Goal: Task Accomplishment & Management: Complete application form

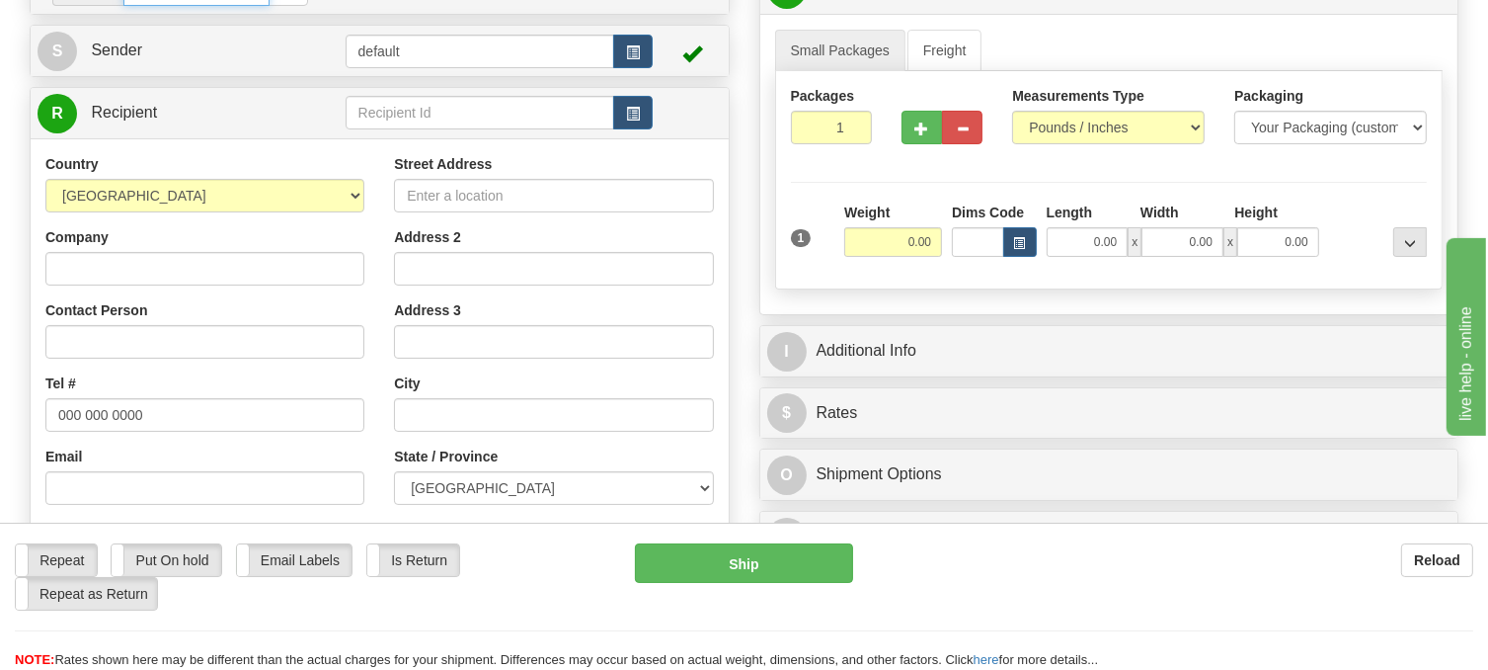
scroll to position [198, 0]
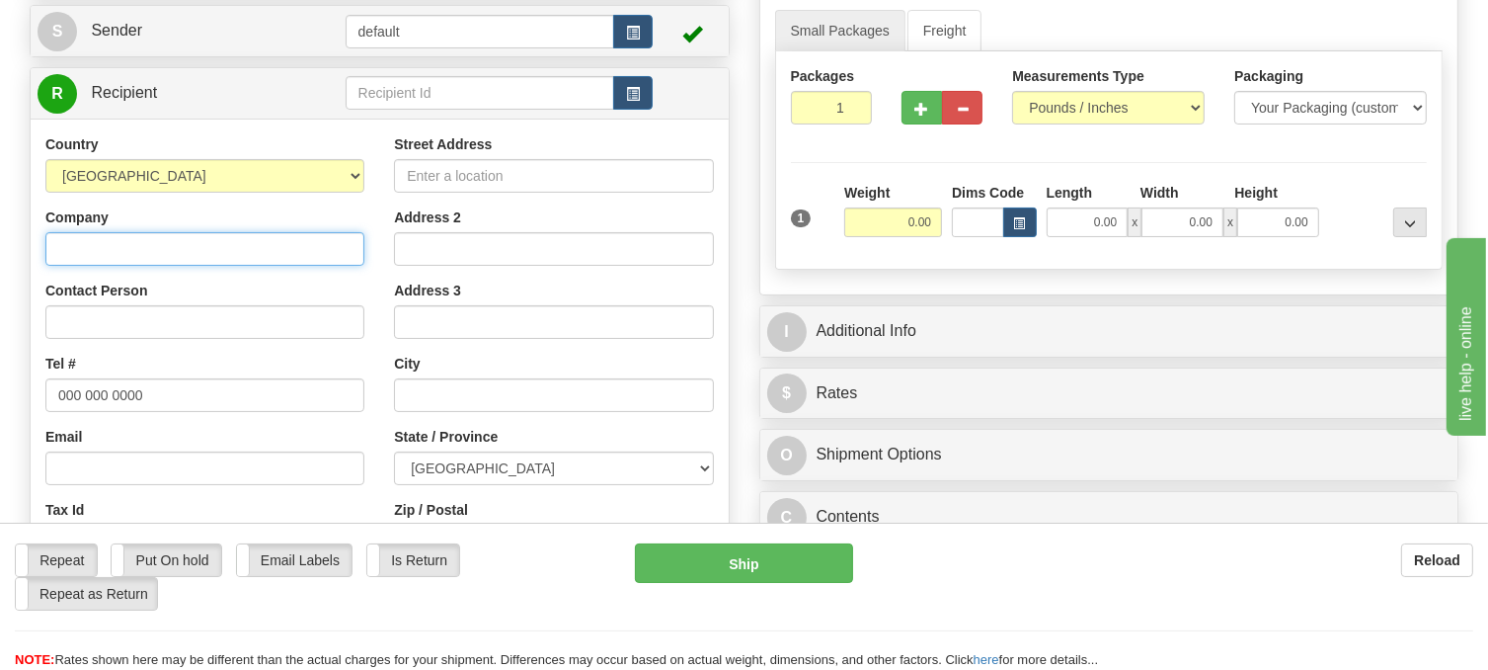
click at [180, 266] on input "Company" at bounding box center [204, 249] width 319 height 34
paste input "[PERSON_NAME] Home Hardware"
type input "[PERSON_NAME] Home Hardware"
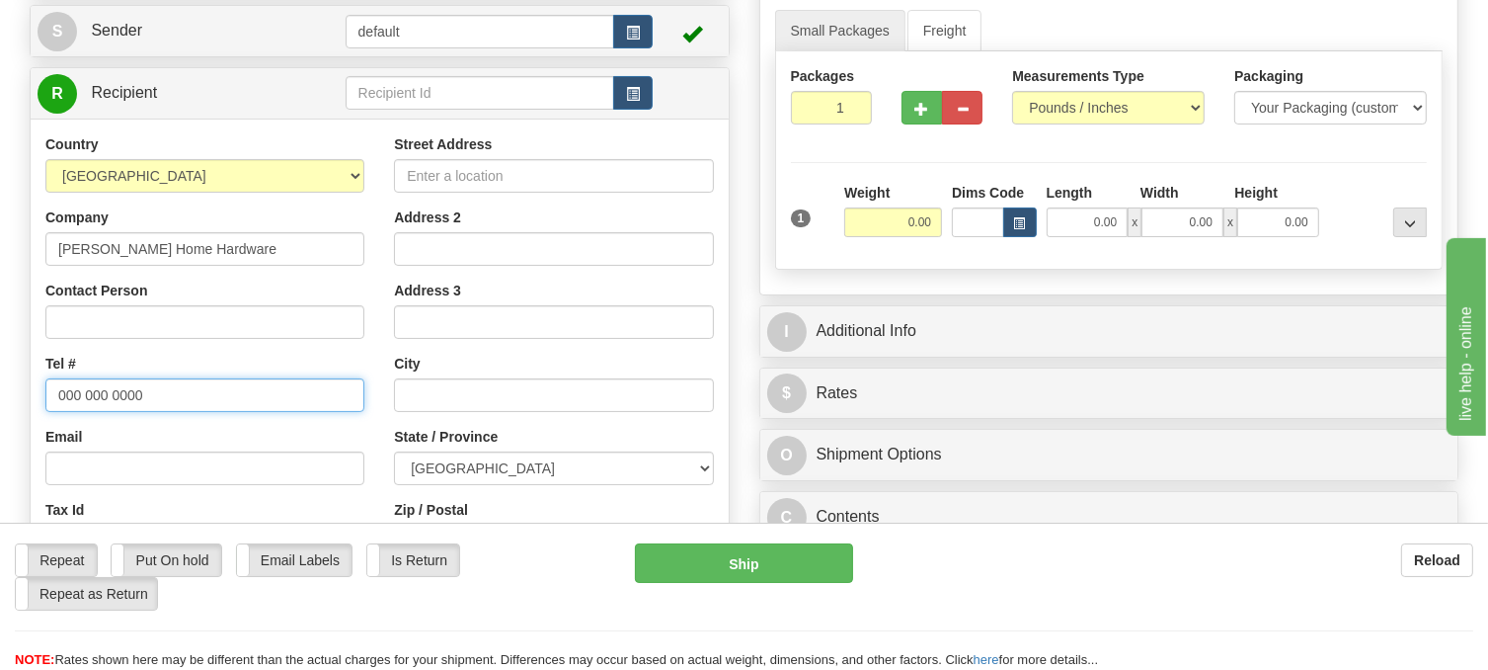
drag, startPoint x: 160, startPoint y: 440, endPoint x: 34, endPoint y: 429, distance: 127.0
click at [34, 429] on div "Country [GEOGRAPHIC_DATA] [GEOGRAPHIC_DATA] [GEOGRAPHIC_DATA] [GEOGRAPHIC_DATA]…" at bounding box center [205, 390] width 349 height 512
paste input "5194327683"
drag, startPoint x: 83, startPoint y: 435, endPoint x: 103, endPoint y: 441, distance: 20.9
click at [84, 412] on input "5194327683" at bounding box center [204, 395] width 319 height 34
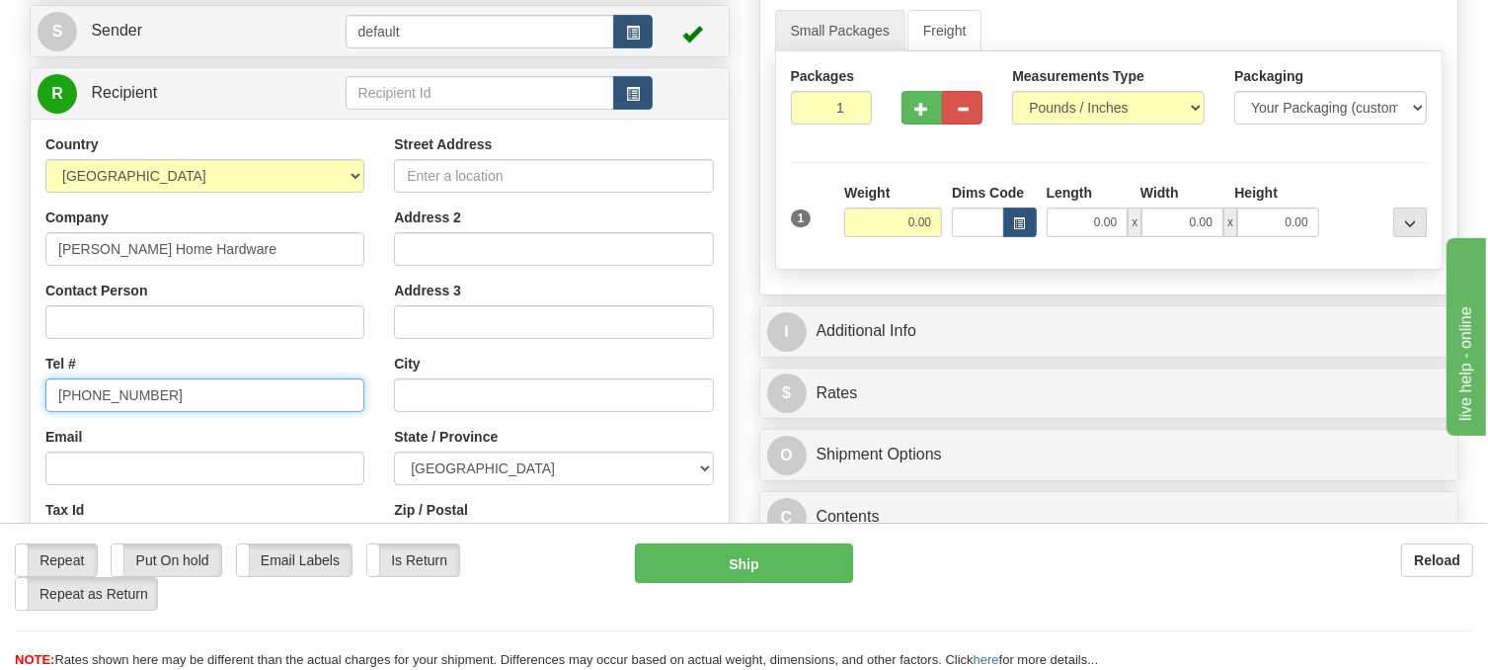
type input "[PHONE_NUMBER]"
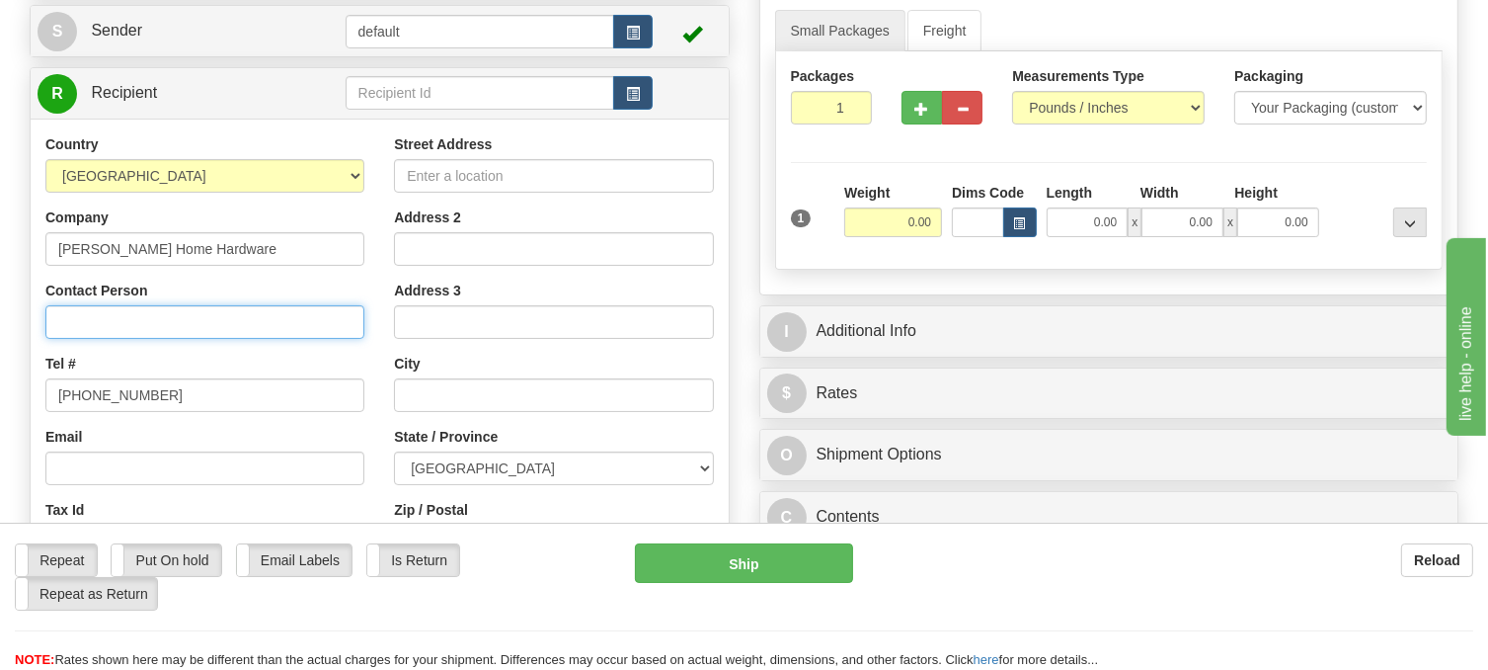
click at [154, 339] on input "Contact Person" at bounding box center [204, 322] width 319 height 34
paste input "[PERSON_NAME]"
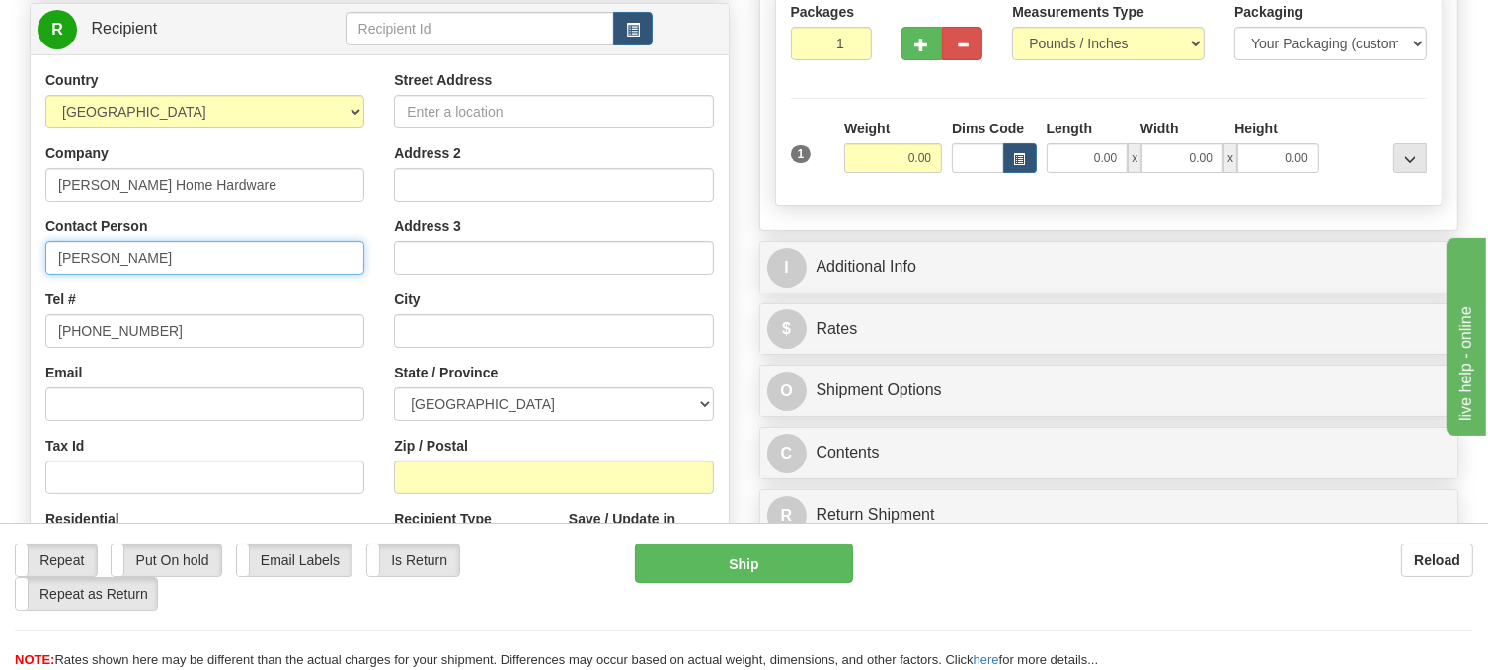
scroll to position [296, 0]
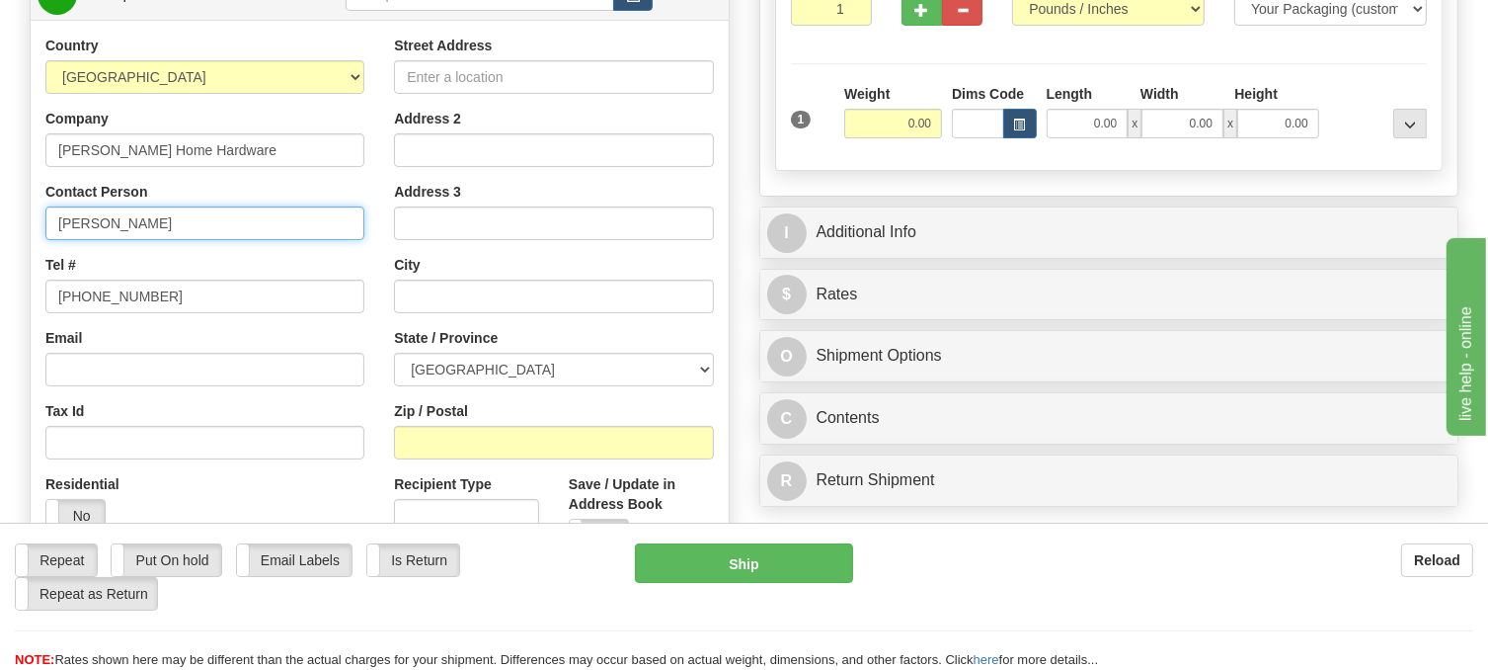
type input "[PERSON_NAME]"
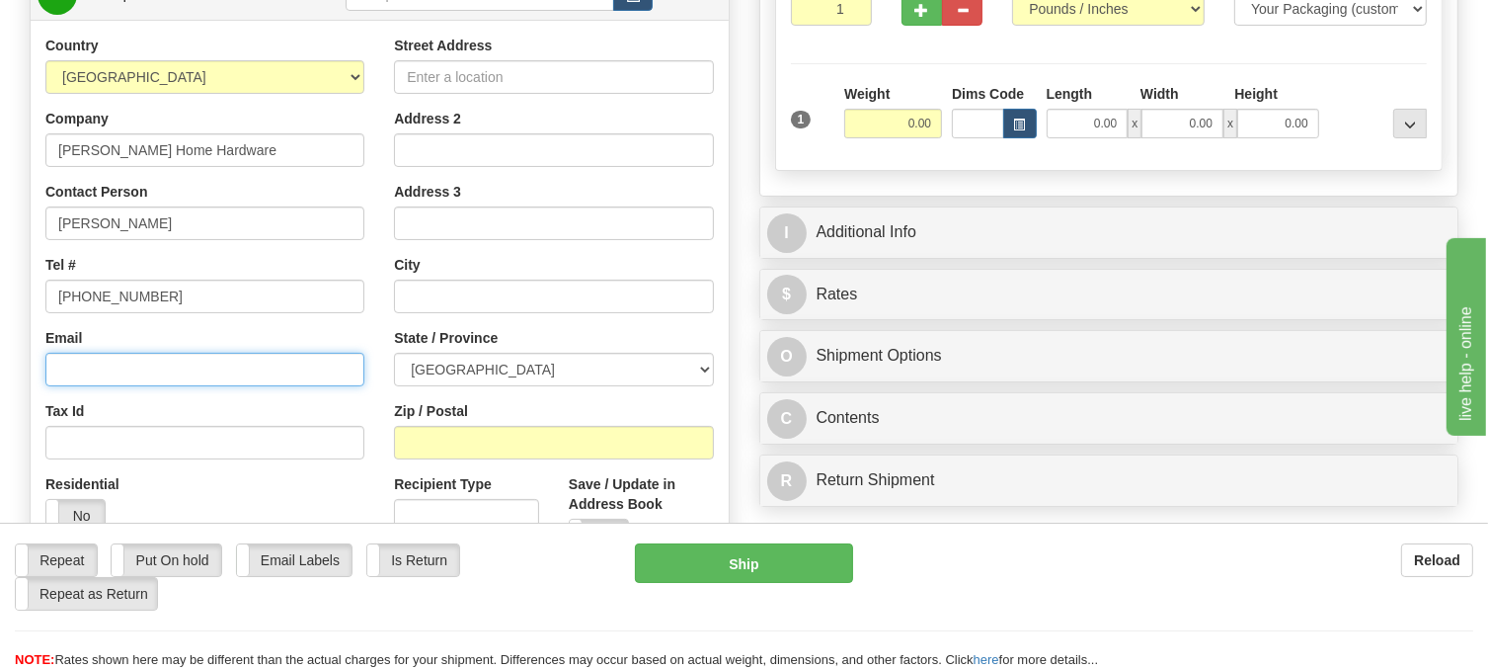
click at [119, 386] on input "Email" at bounding box center [204, 370] width 319 height 34
paste input "[EMAIL_ADDRESS][PERSON_NAME][DOMAIN_NAME]"
type input "[EMAIL_ADDRESS][PERSON_NAME][DOMAIN_NAME]"
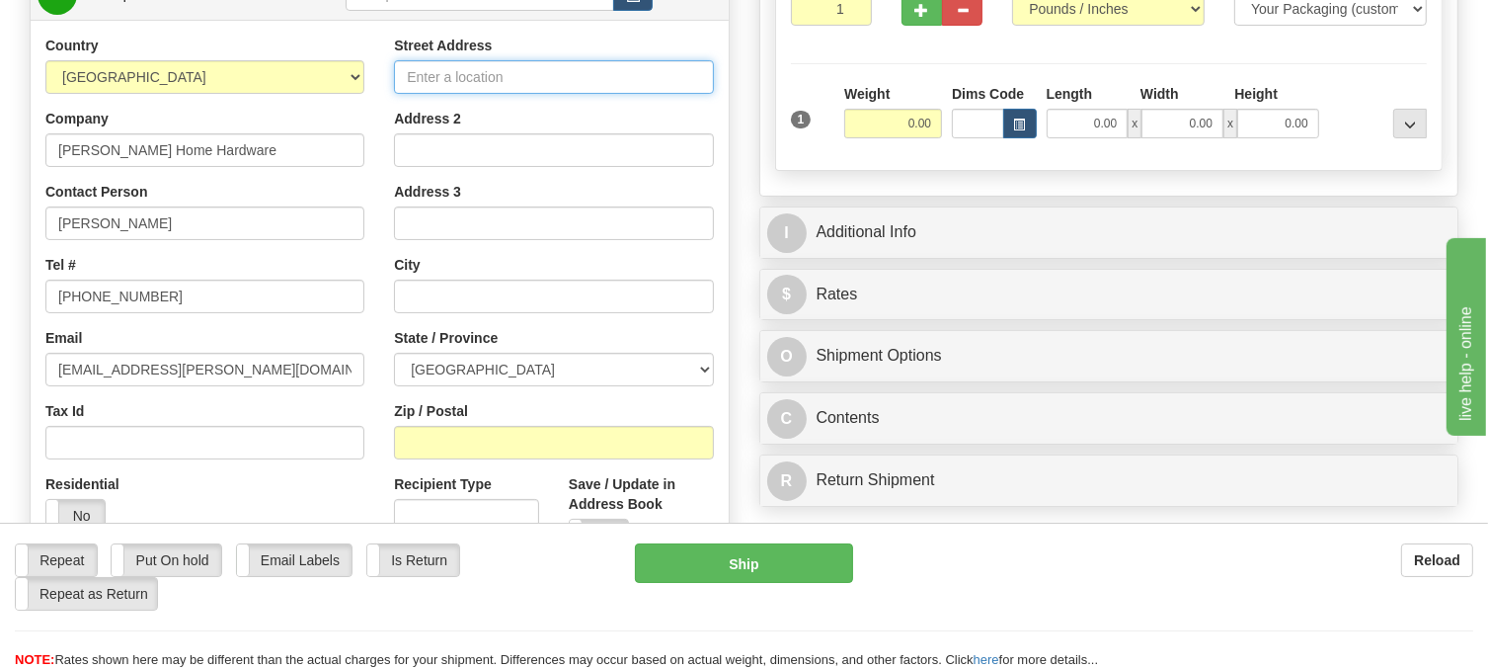
click at [474, 94] on input "Street Address" at bounding box center [553, 77] width 319 height 34
paste input "[STREET_ADDRESS][PERSON_NAME]"
click at [681, 94] on input "[STREET_ADDRESS][PERSON_NAME]" at bounding box center [553, 77] width 319 height 34
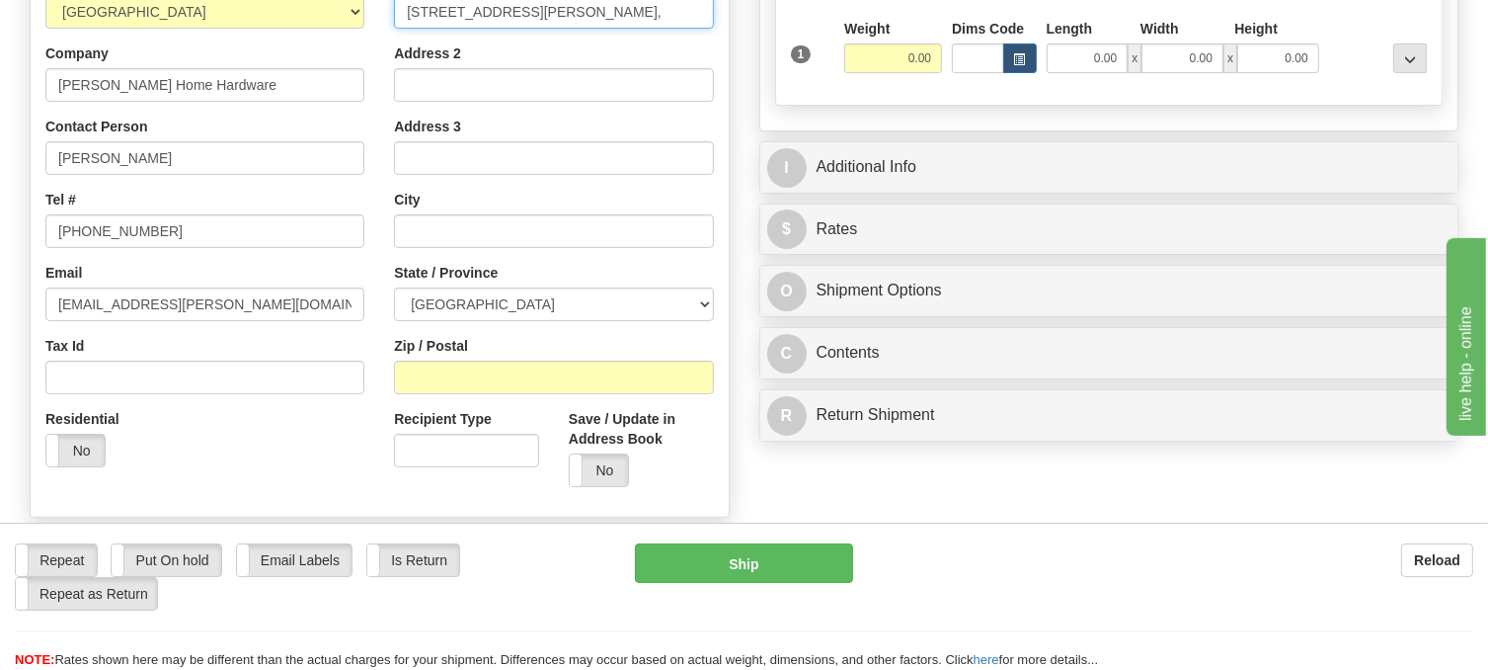
scroll to position [395, 0]
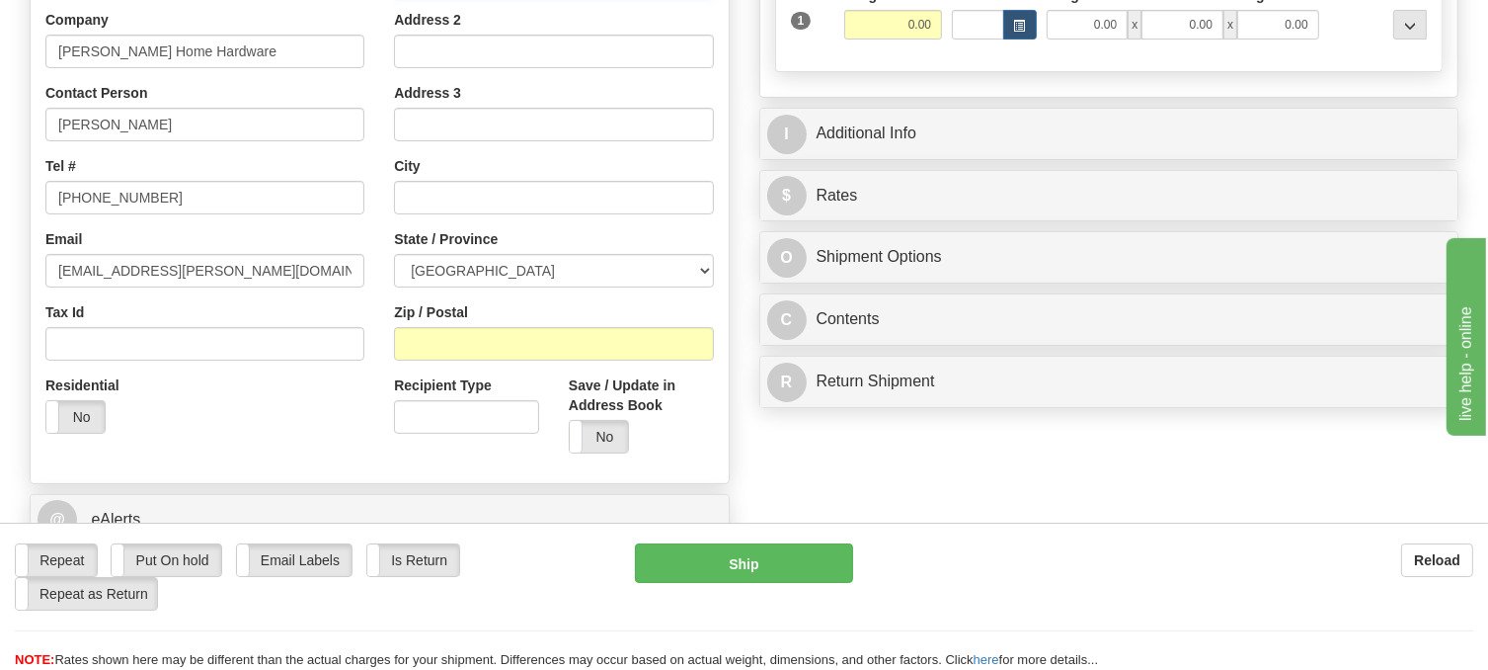
type input "[STREET_ADDRESS][PERSON_NAME],"
click at [703, 287] on select "[GEOGRAPHIC_DATA] [GEOGRAPHIC_DATA] [GEOGRAPHIC_DATA] [GEOGRAPHIC_DATA] [GEOGRA…" at bounding box center [553, 271] width 319 height 34
select select "ON"
click at [394, 287] on select "[GEOGRAPHIC_DATA] [GEOGRAPHIC_DATA] [GEOGRAPHIC_DATA] [GEOGRAPHIC_DATA] [GEOGRA…" at bounding box center [553, 271] width 319 height 34
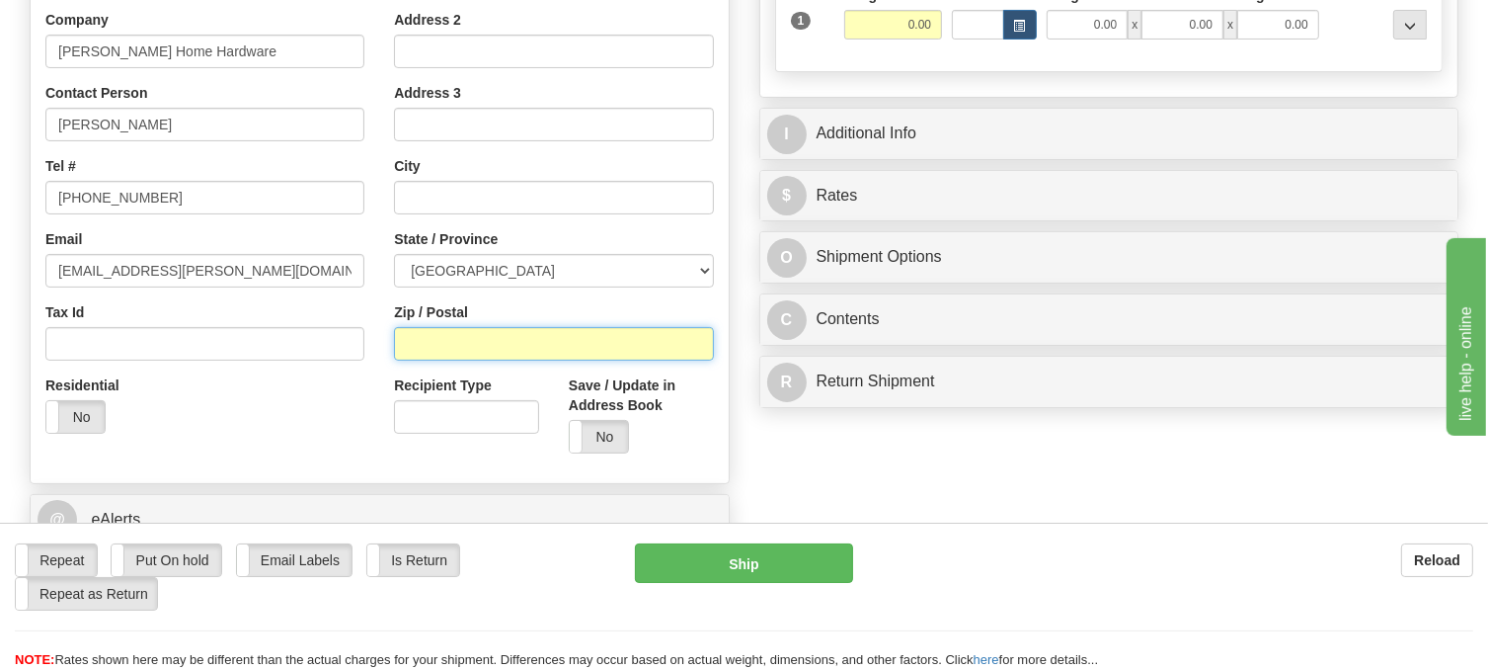
click at [486, 360] on input "Zip / Postal" at bounding box center [553, 344] width 319 height 34
paste input "N6C3P5"
click at [435, 360] on input "N6C3P5" at bounding box center [553, 344] width 319 height 34
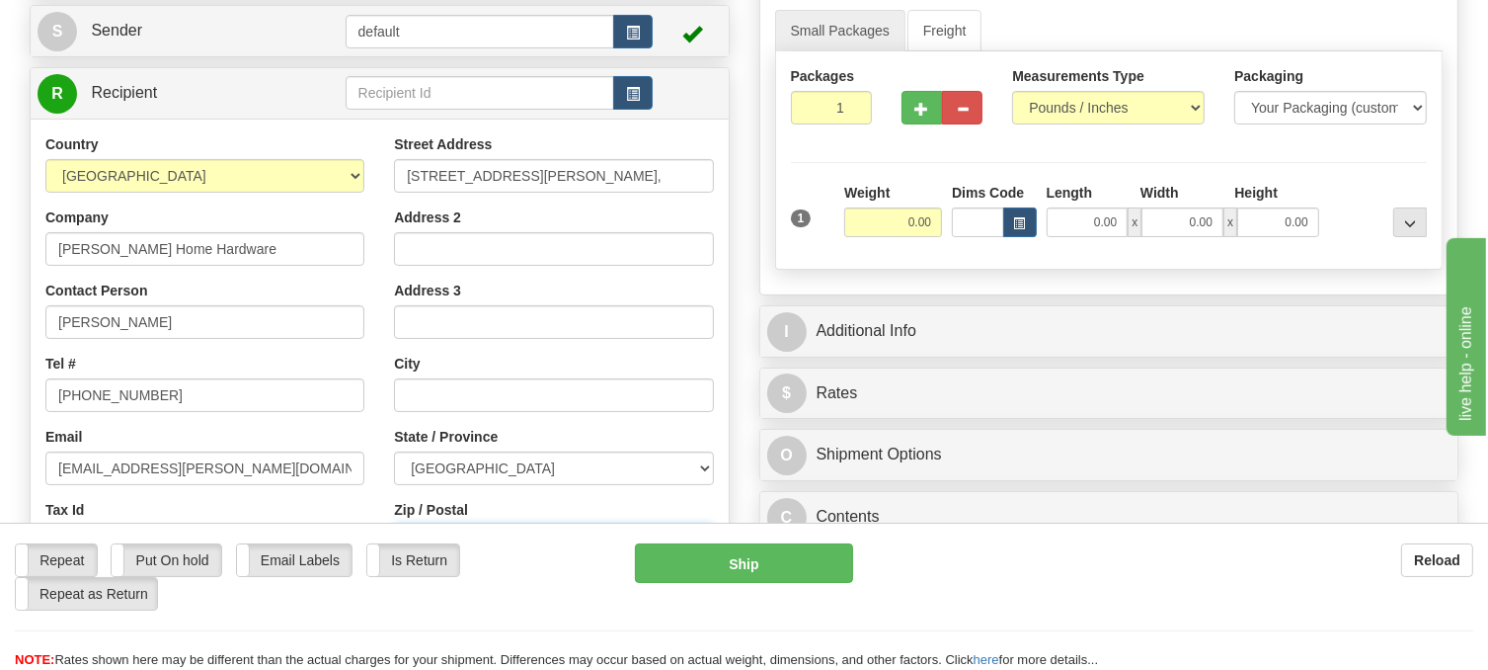
type input "N6C 3P5"
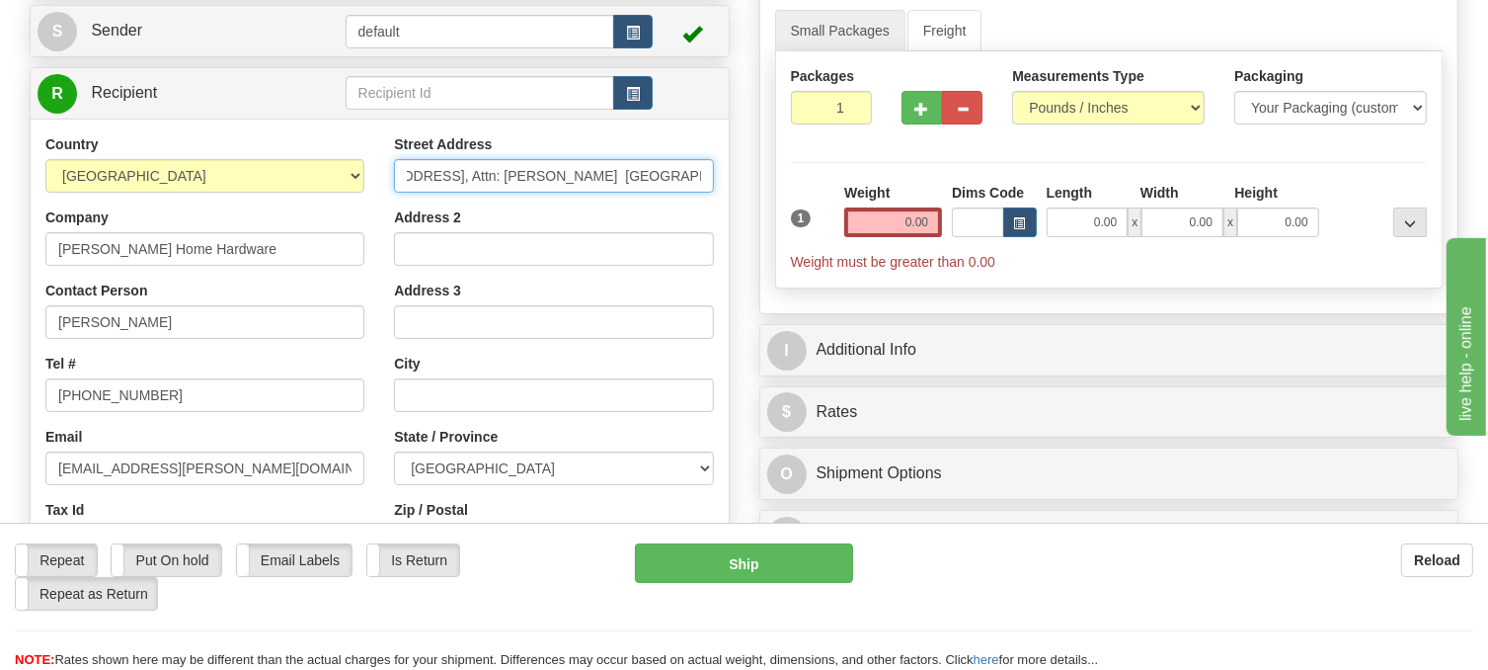
scroll to position [0, 34]
drag, startPoint x: 678, startPoint y: 224, endPoint x: 646, endPoint y: 222, distance: 32.6
click at [646, 193] on input "[STREET_ADDRESS], Attn: [PERSON_NAME] [GEOGRAPHIC_DATA]," at bounding box center [553, 176] width 319 height 34
type input "[STREET_ADDRESS], Attn: [PERSON_NAME] [GEOGRAPHIC_DATA],"
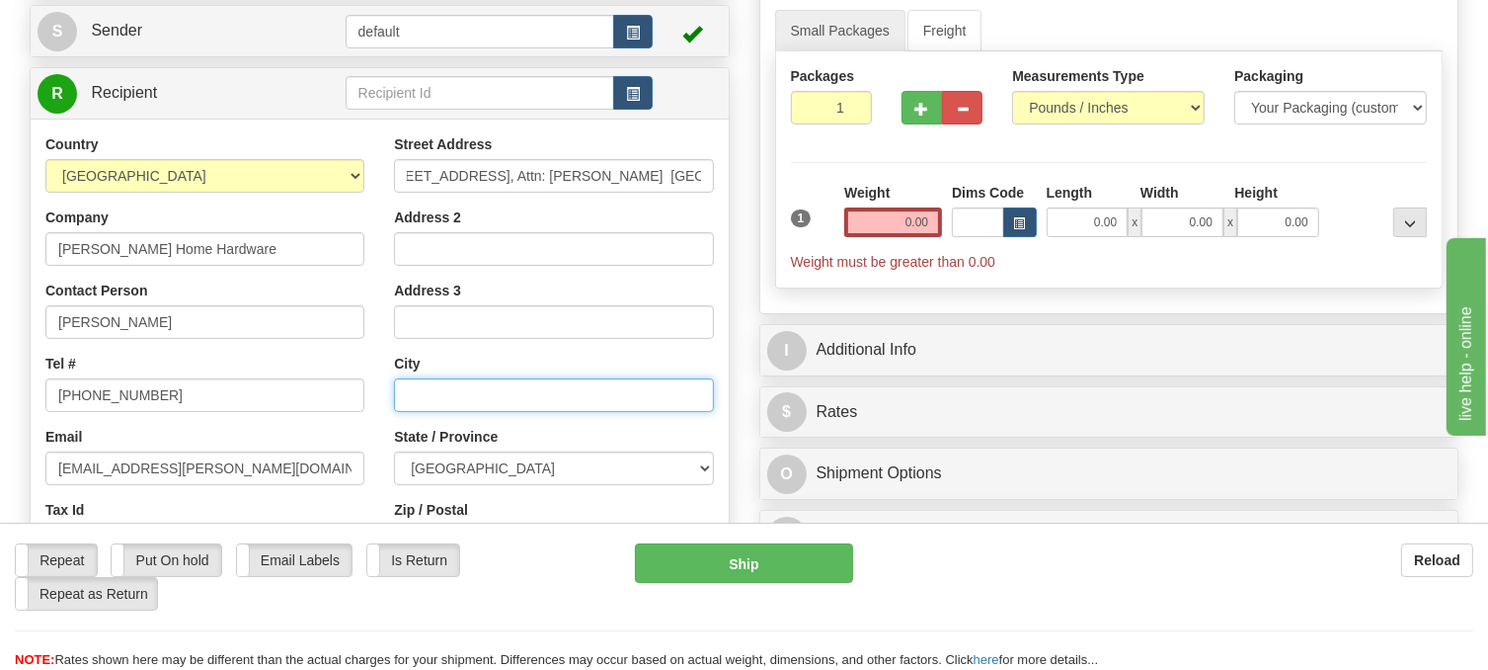
scroll to position [0, 0]
click at [499, 412] on input "text" at bounding box center [553, 395] width 319 height 34
paste input "[GEOGRAPHIC_DATA]"
type input "[GEOGRAPHIC_DATA]"
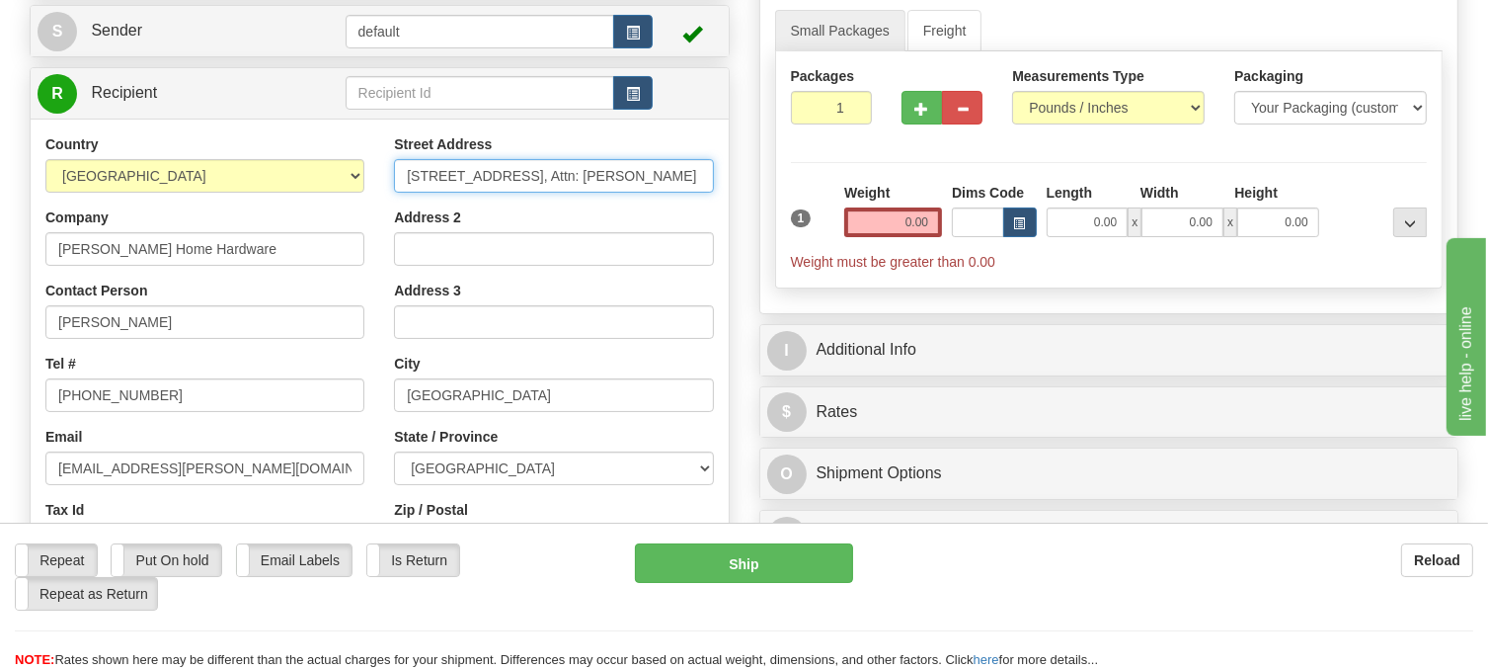
scroll to position [0, 34]
drag, startPoint x: 514, startPoint y: 220, endPoint x: 751, endPoint y: 228, distance: 237.1
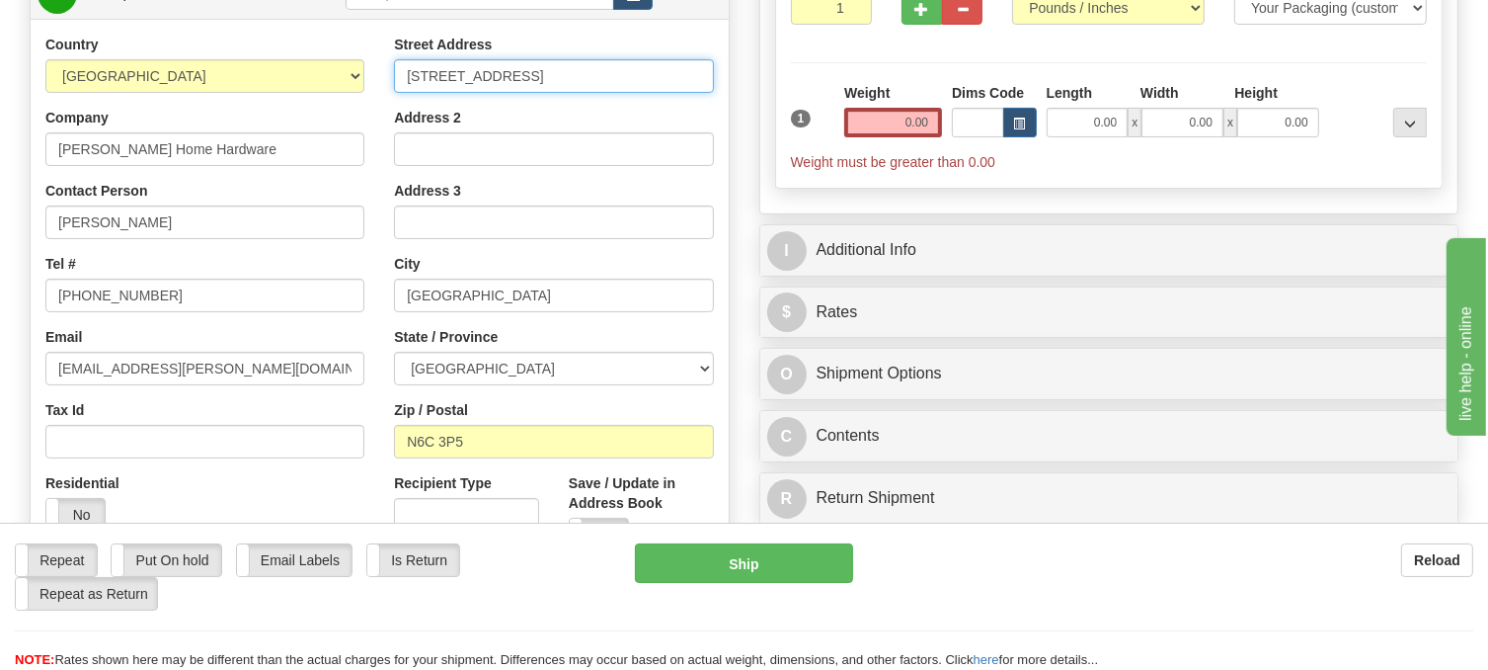
scroll to position [296, 0]
type input "[STREET_ADDRESS]"
click at [911, 138] on input "0.00" at bounding box center [893, 124] width 98 height 30
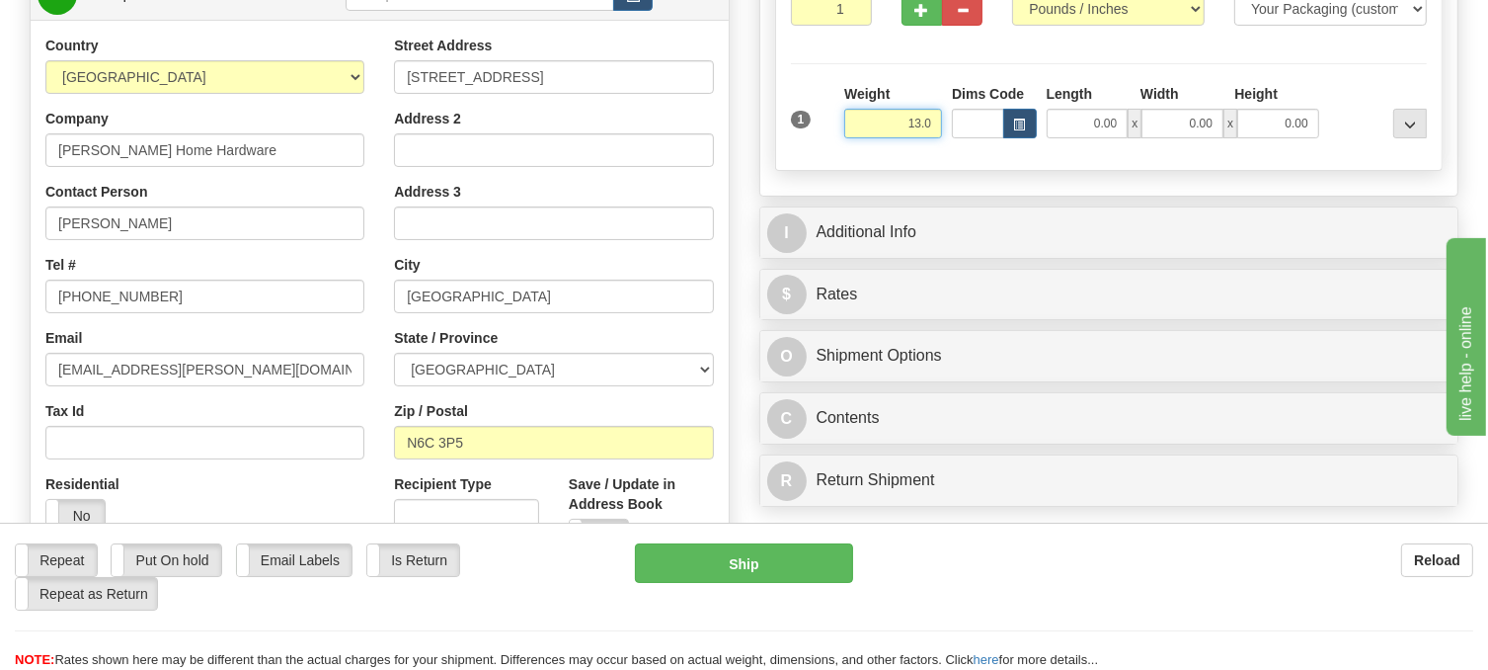
click button "Delete" at bounding box center [0, 0] width 0 height 0
type input "13.00"
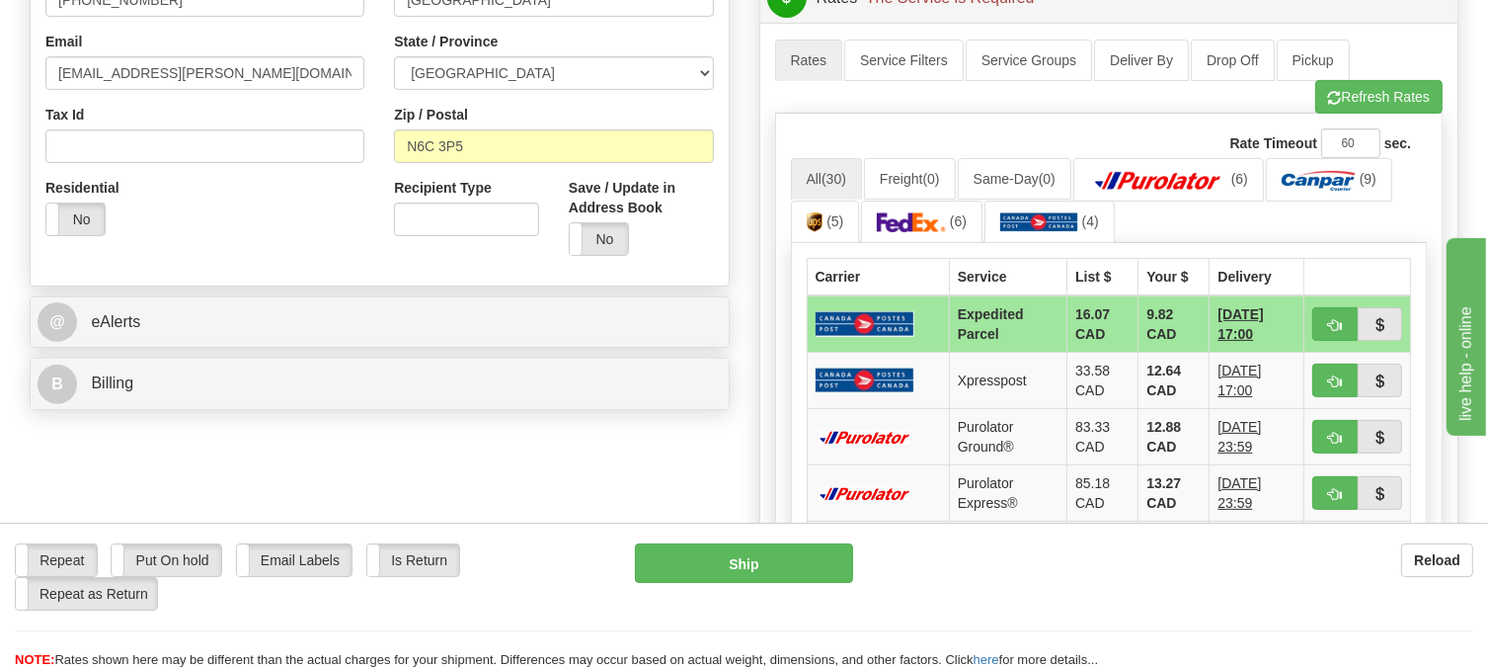
scroll to position [691, 0]
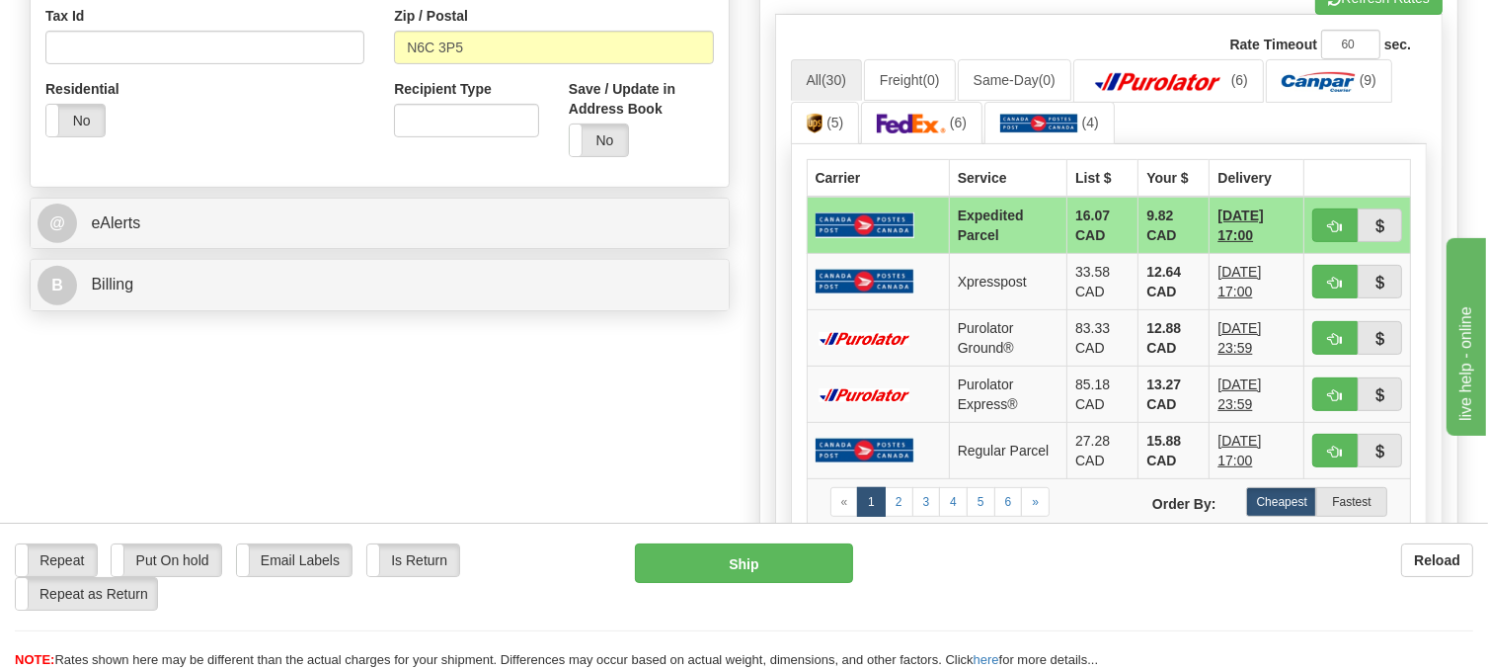
click at [869, 237] on img at bounding box center [865, 224] width 99 height 25
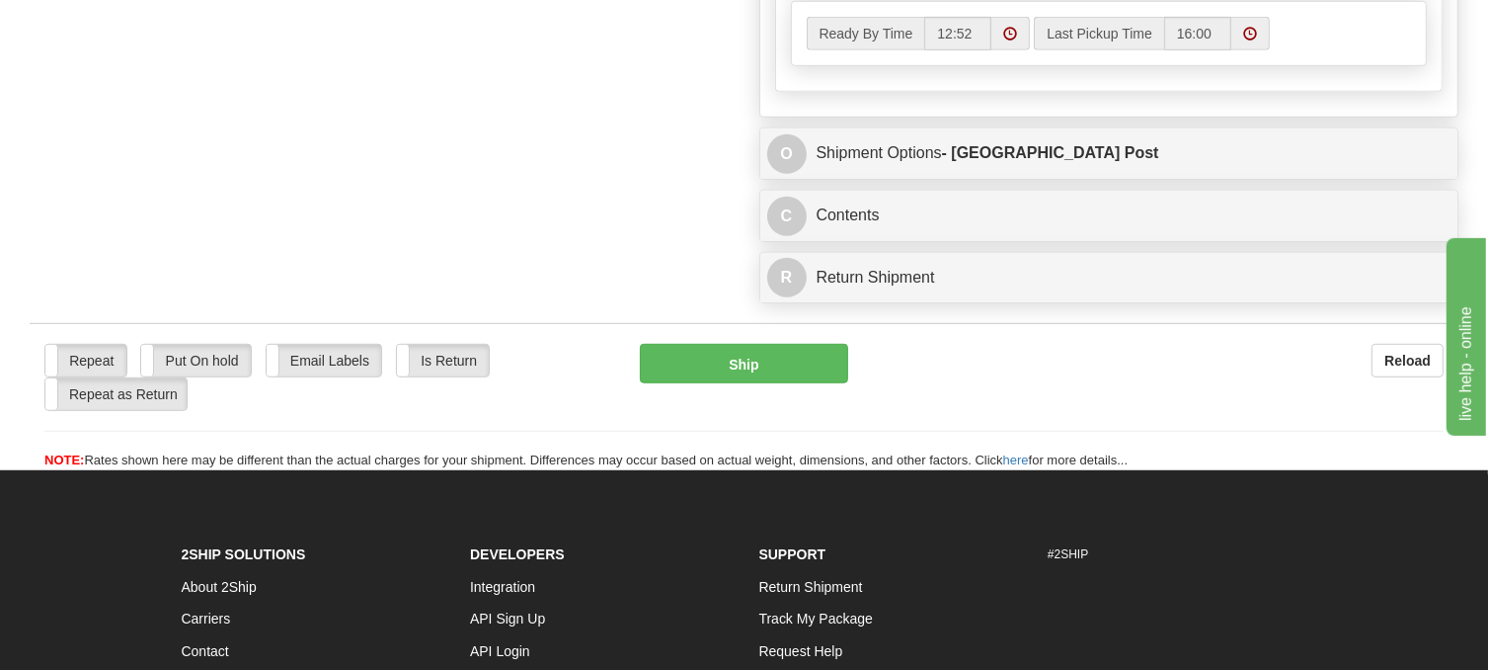
scroll to position [1284, 0]
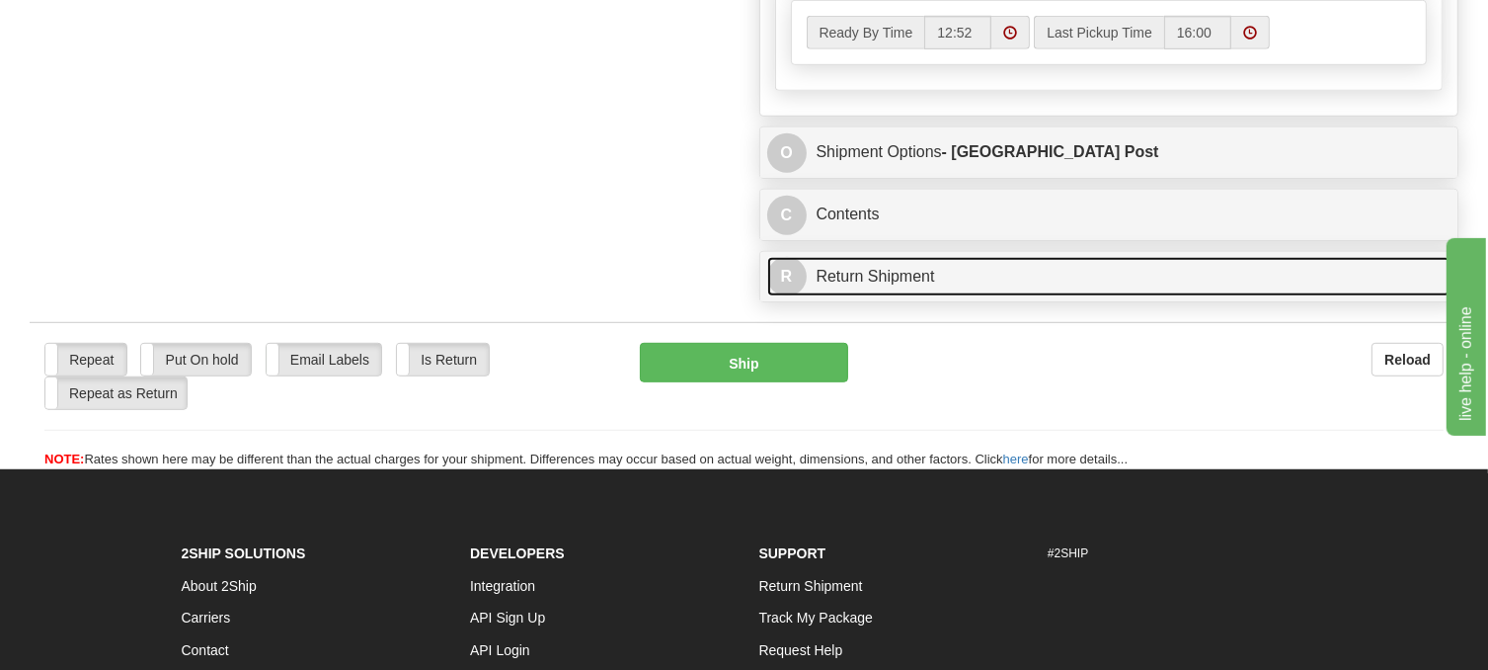
click at [873, 297] on link "R Return Shipment" at bounding box center [1109, 277] width 684 height 40
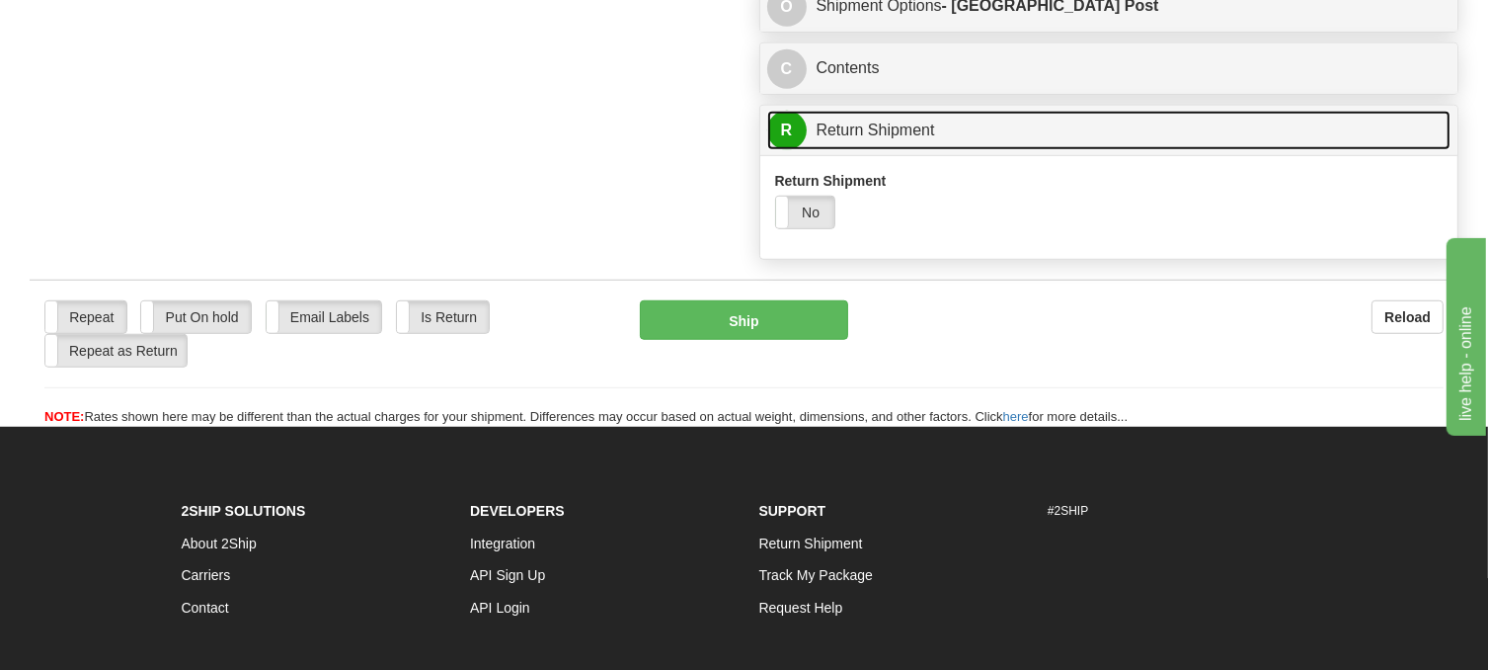
scroll to position [1481, 0]
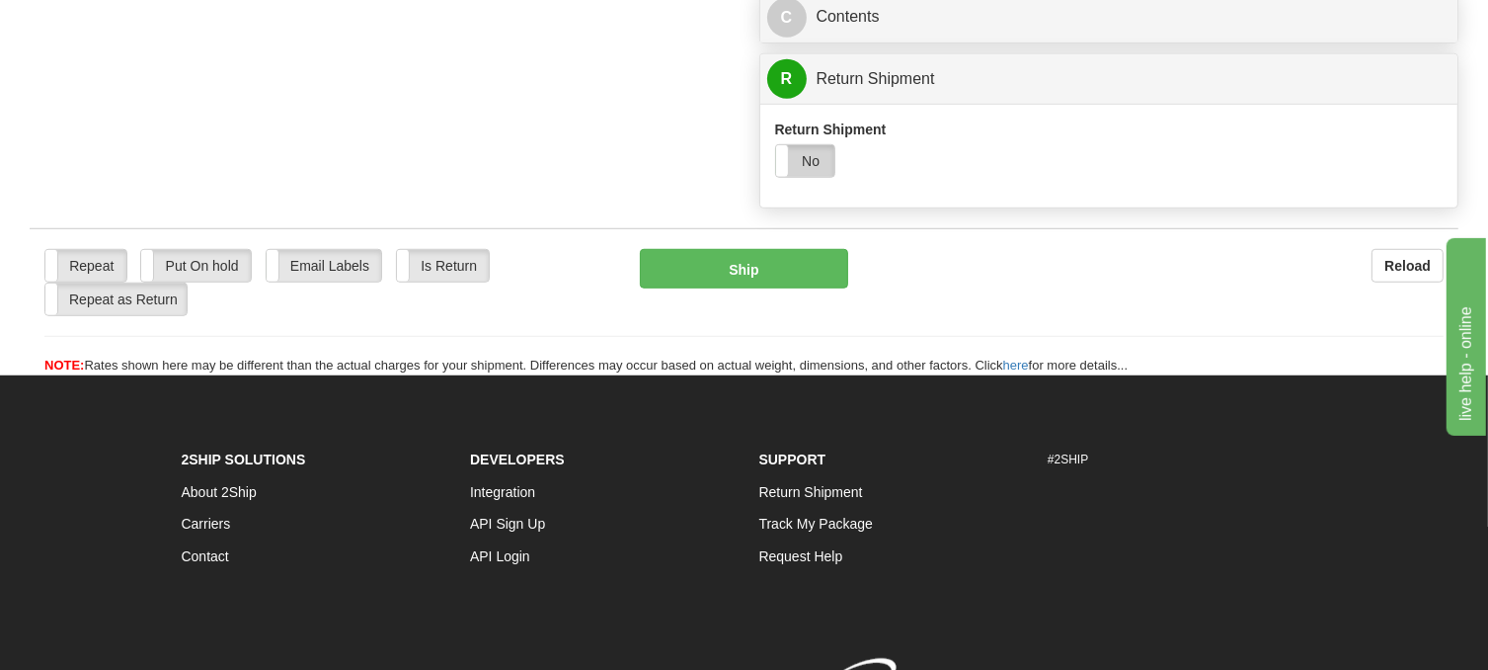
click at [814, 177] on label "No" at bounding box center [805, 161] width 58 height 32
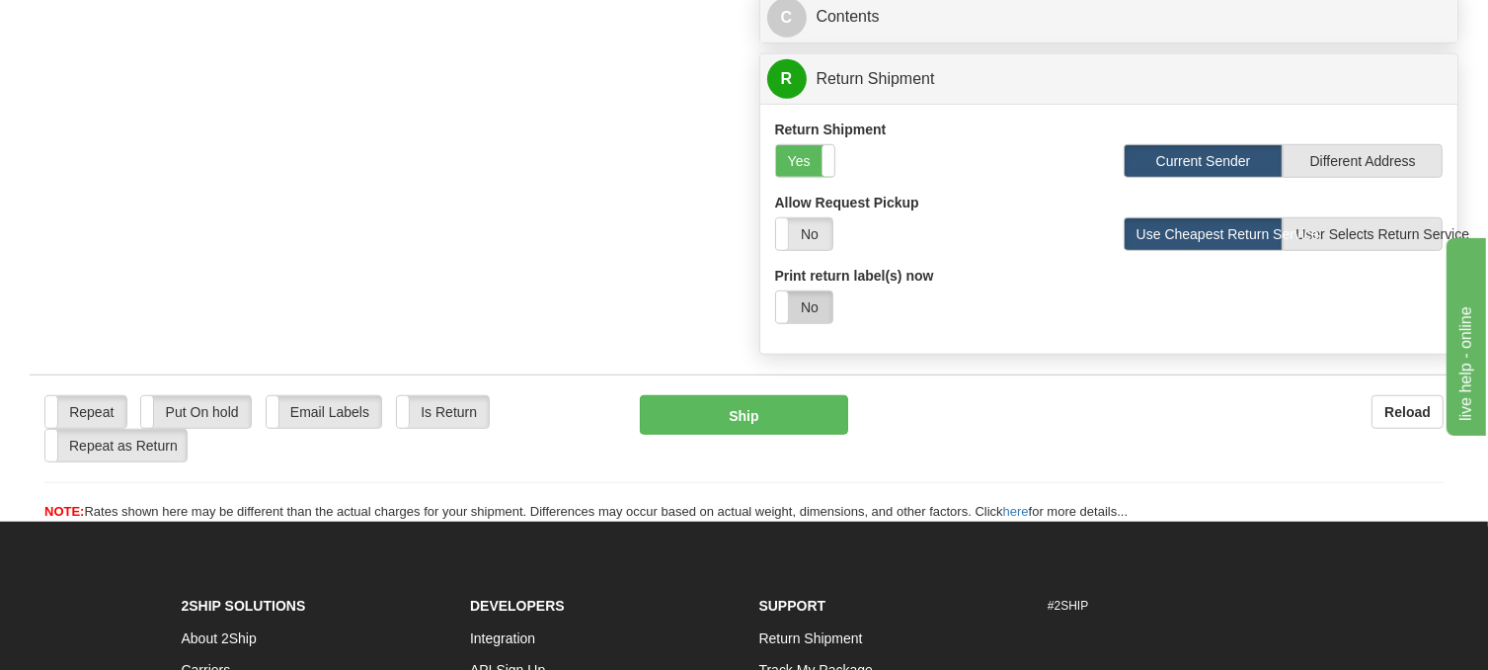
click at [821, 323] on label "No" at bounding box center [804, 307] width 56 height 32
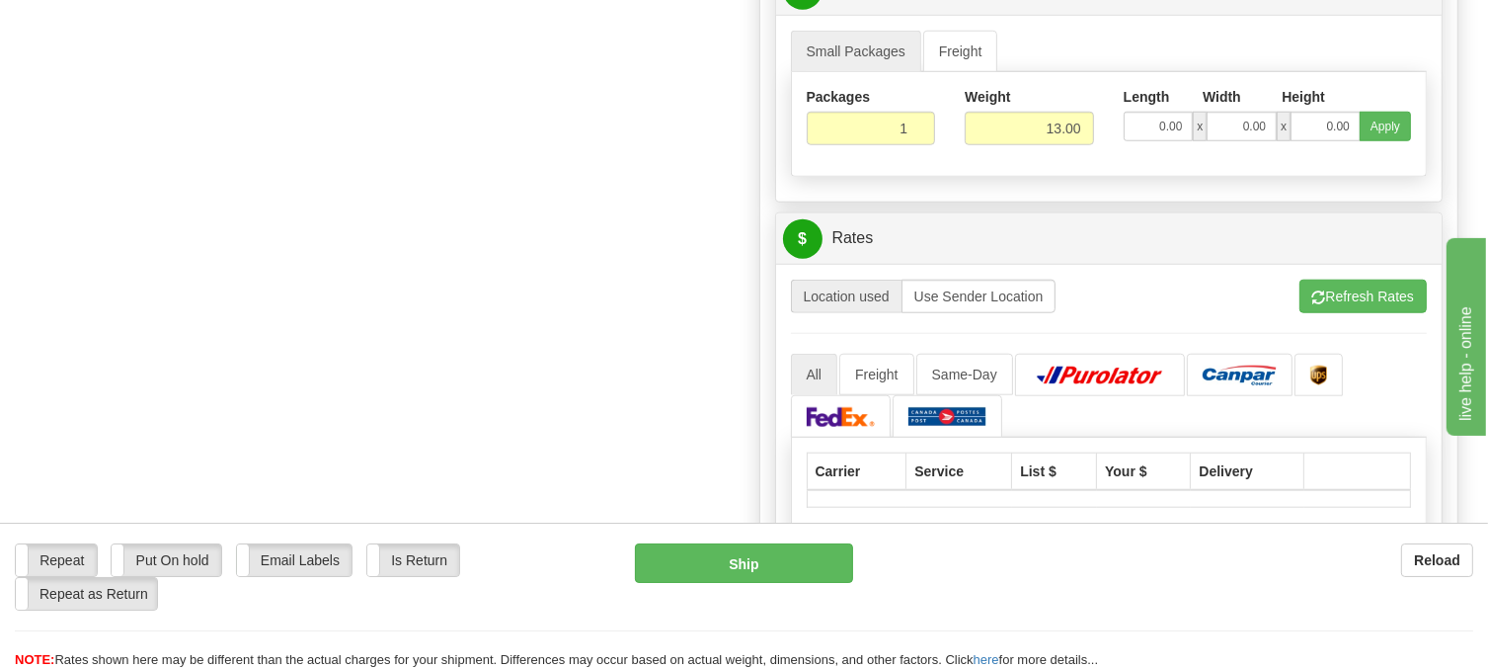
scroll to position [1876, 0]
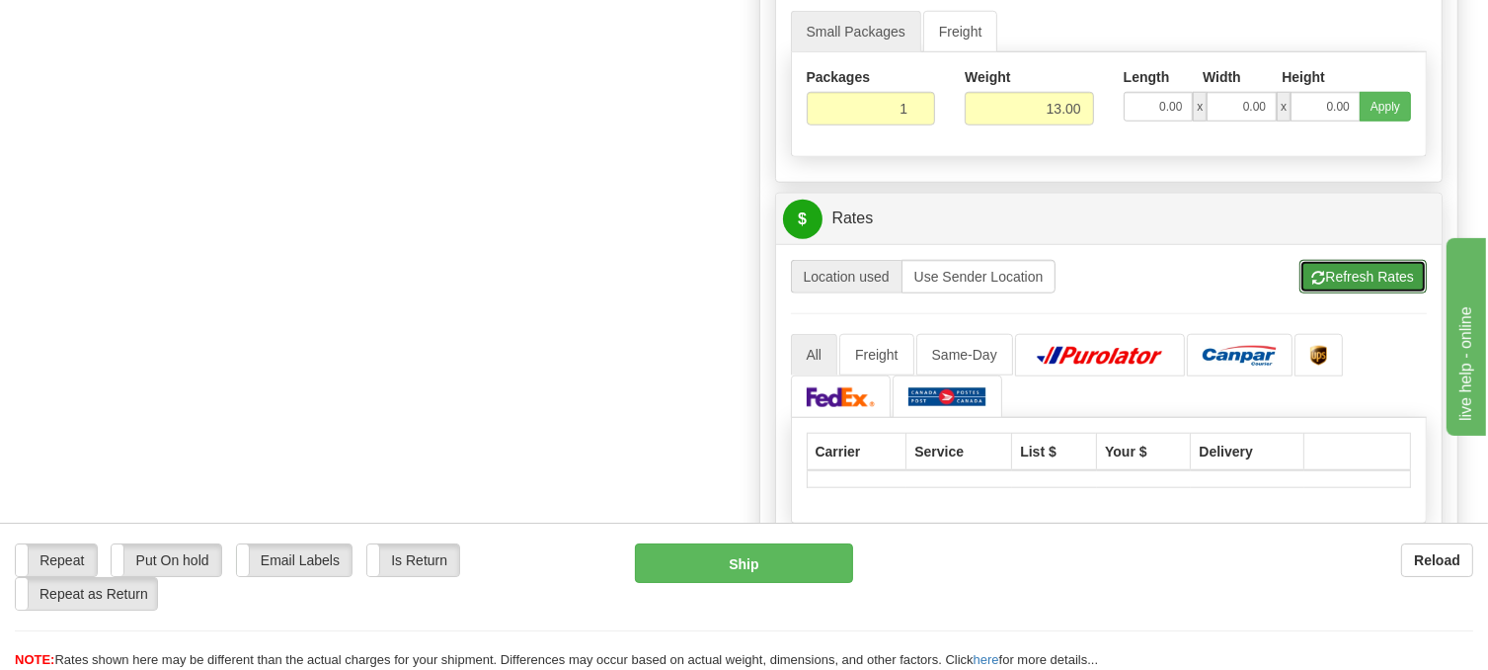
click at [1327, 293] on button "Refresh Rates" at bounding box center [1363, 277] width 127 height 34
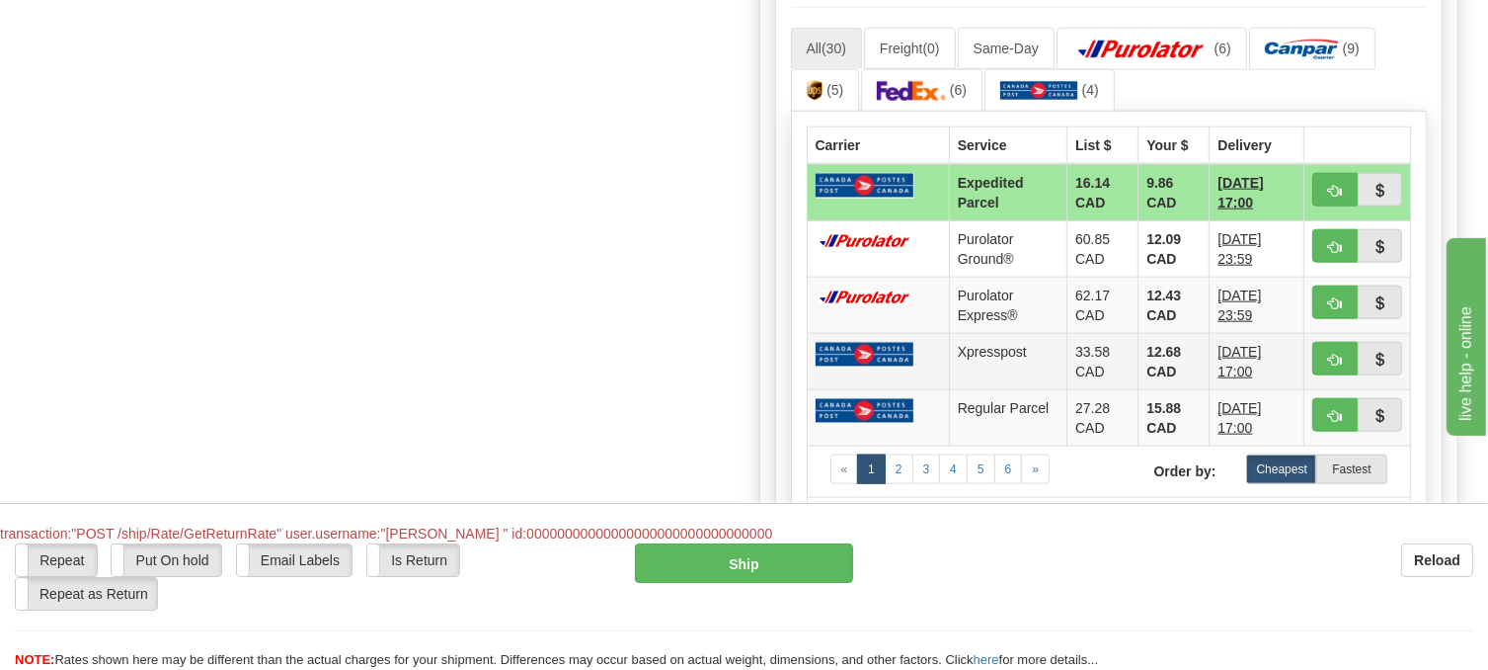
scroll to position [2370, 0]
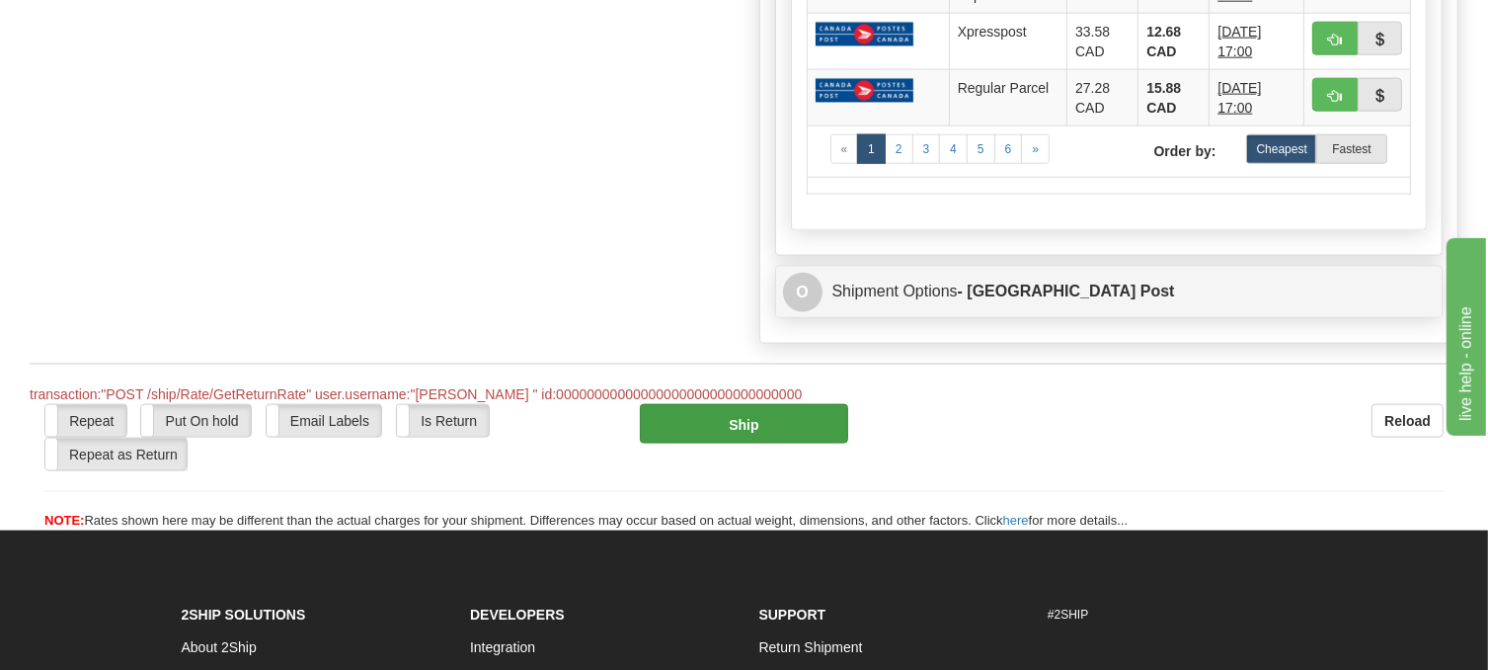
scroll to position [2666, 0]
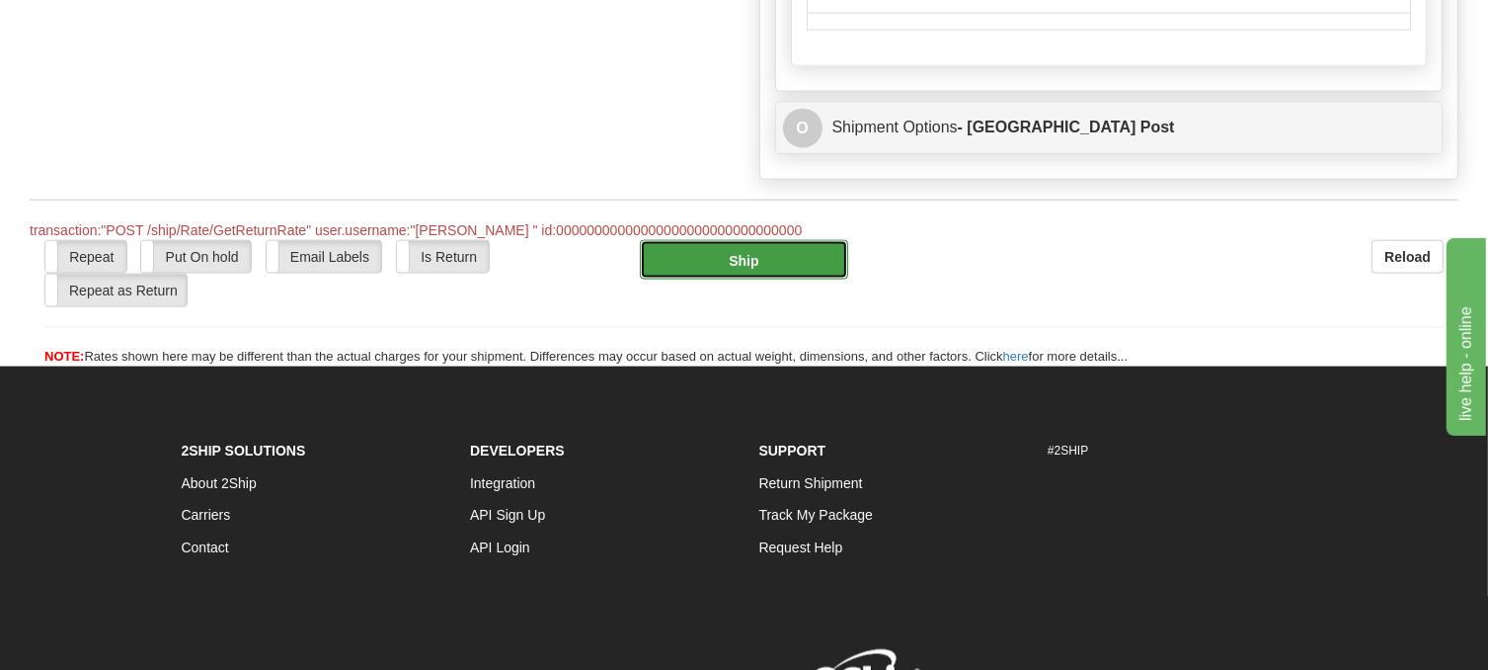
click at [730, 279] on button "Ship" at bounding box center [744, 260] width 208 height 40
type input "DOM.EP"
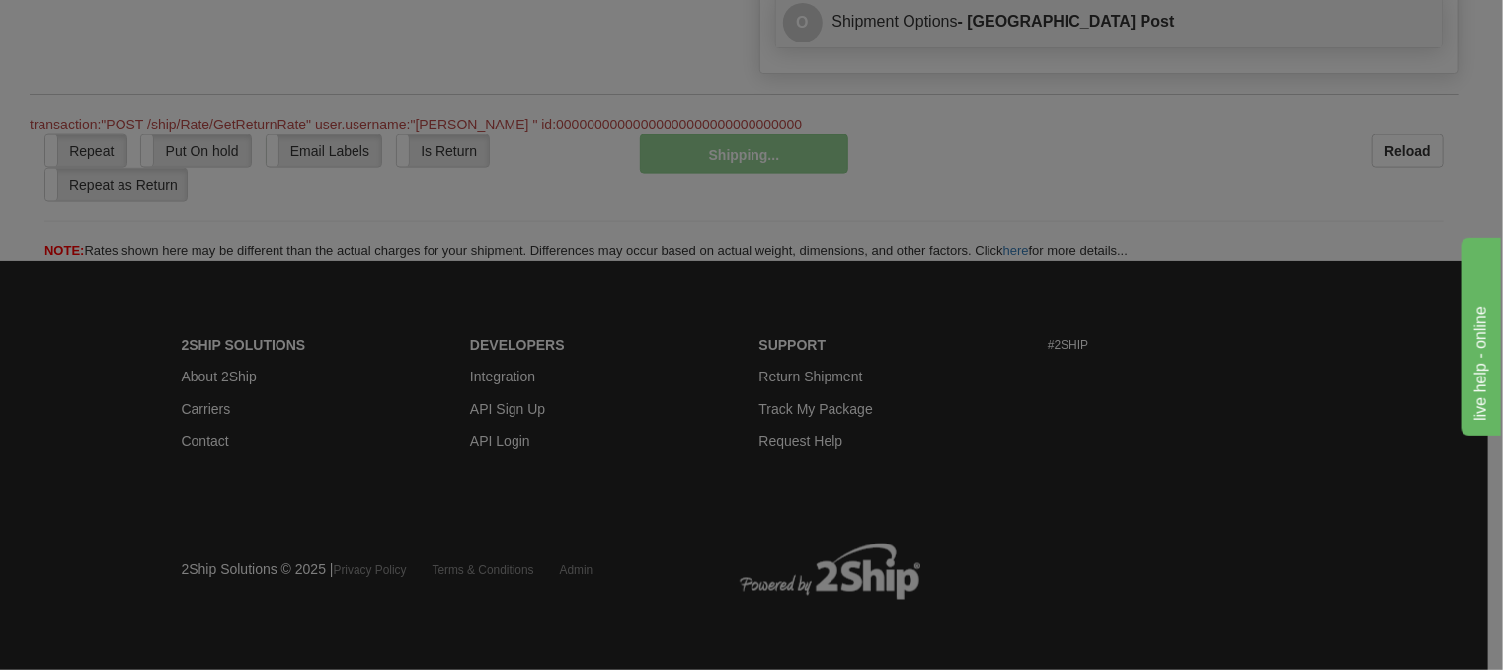
scroll to position [1435, 0]
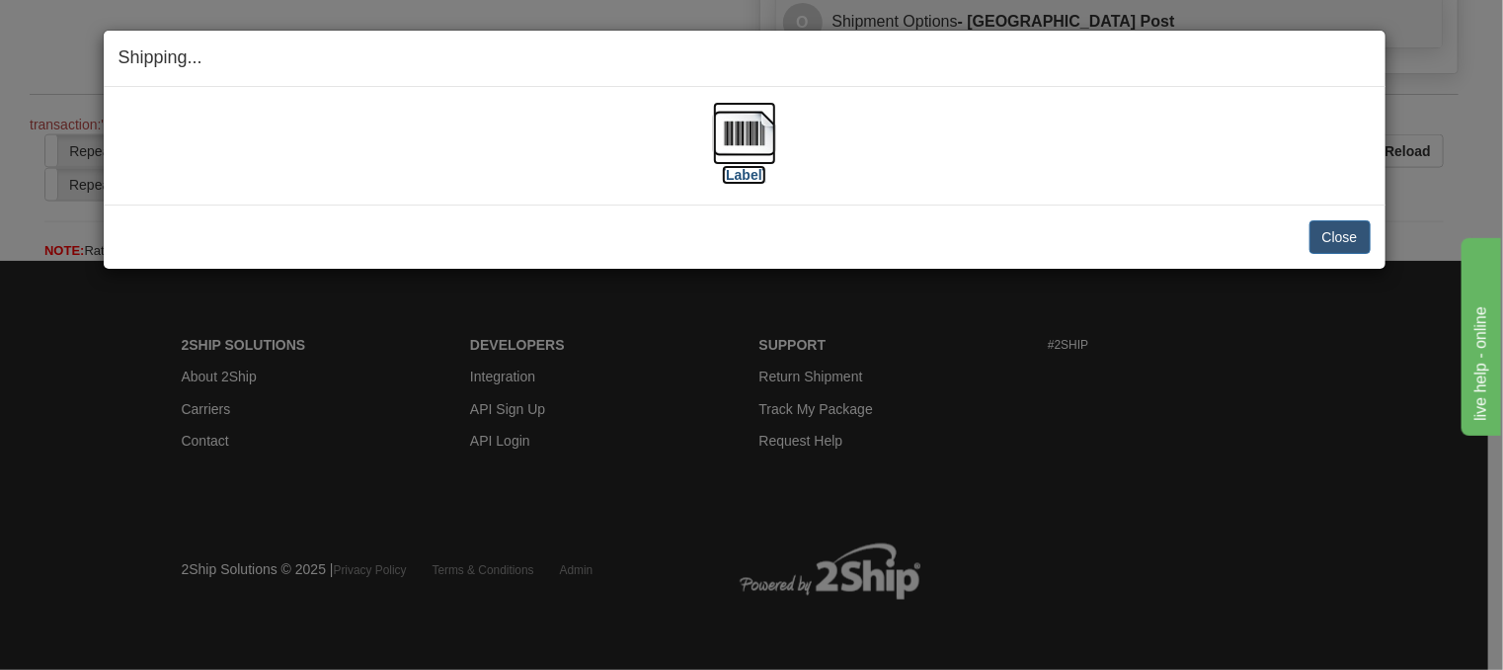
click at [760, 129] on img at bounding box center [744, 133] width 63 height 63
